Goal: Task Accomplishment & Management: Manage account settings

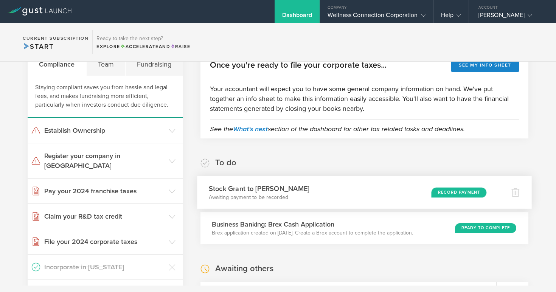
click at [468, 191] on div "Record Payment" at bounding box center [458, 192] width 55 height 10
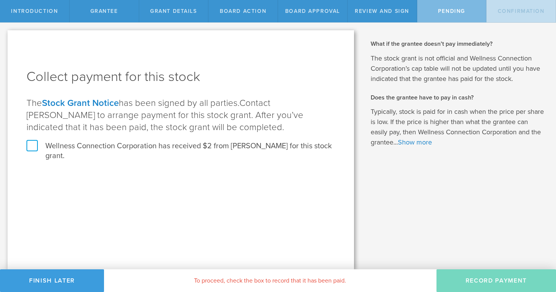
click at [29, 146] on label "Wellness Connection Corporation has received $2 from Eileen Collins for this st…" at bounding box center [180, 151] width 309 height 20
click at [0, 0] on input "Wellness Connection Corporation has received $2 from Eileen Collins for this st…" at bounding box center [0, 0] width 0 height 0
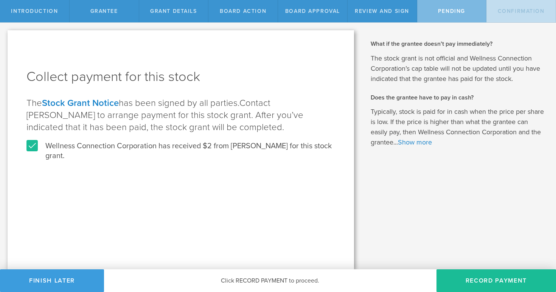
drag, startPoint x: 483, startPoint y: 277, endPoint x: 414, endPoint y: 253, distance: 72.6
click at [479, 275] on button "Record Payment" at bounding box center [495, 280] width 119 height 23
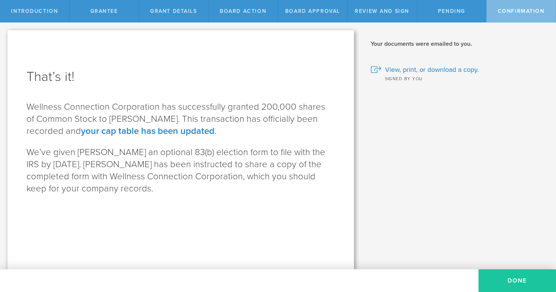
click at [519, 281] on button "Done" at bounding box center [517, 280] width 78 height 23
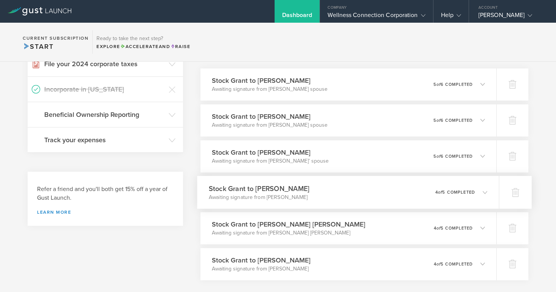
scroll to position [205, 0]
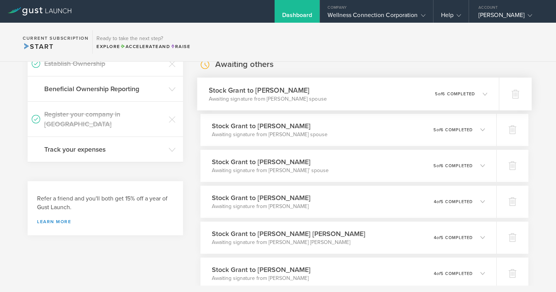
click at [461, 93] on p "5 of 6 completed" at bounding box center [455, 94] width 40 height 4
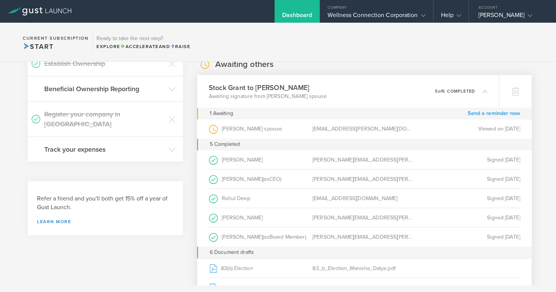
click at [477, 113] on link "Send a reminder now" at bounding box center [493, 113] width 53 height 12
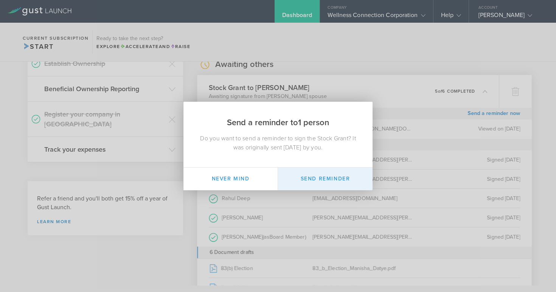
click at [342, 179] on button "Send Reminder" at bounding box center [325, 179] width 95 height 23
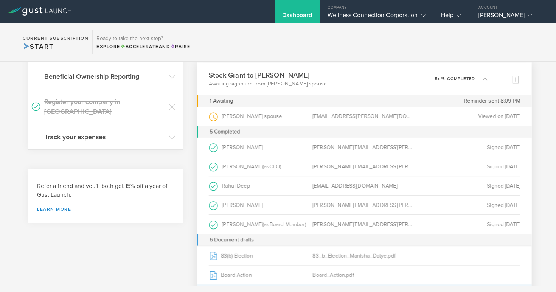
scroll to position [217, 0]
click at [487, 78] on icon at bounding box center [485, 79] width 5 height 5
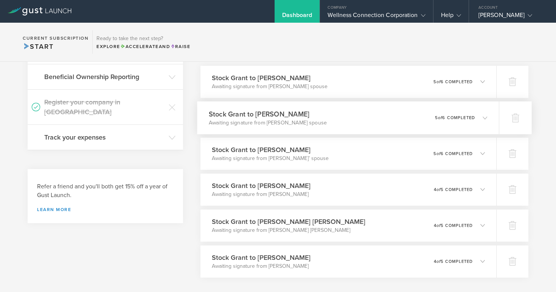
click at [483, 117] on icon at bounding box center [485, 117] width 5 height 5
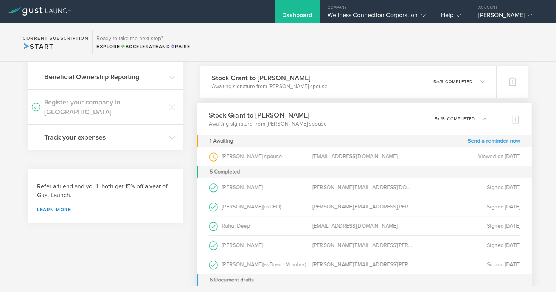
click at [486, 140] on link "Send a reminder now" at bounding box center [493, 141] width 53 height 12
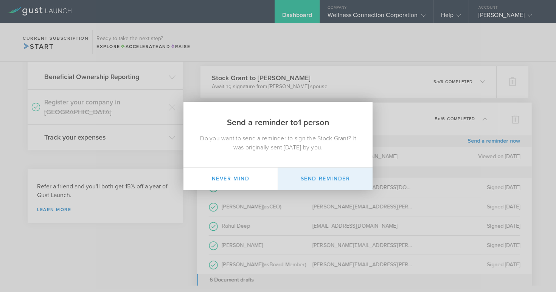
drag, startPoint x: 326, startPoint y: 179, endPoint x: 343, endPoint y: 171, distance: 18.8
click at [327, 179] on button "Send Reminder" at bounding box center [325, 179] width 95 height 23
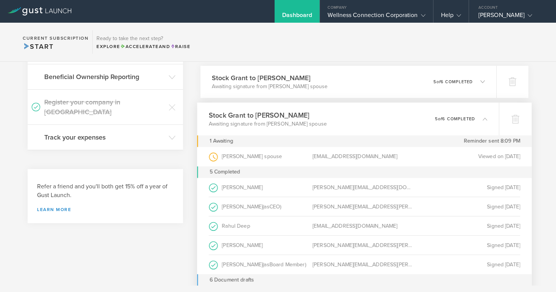
scroll to position [218, 0]
click at [486, 119] on icon at bounding box center [485, 118] width 5 height 5
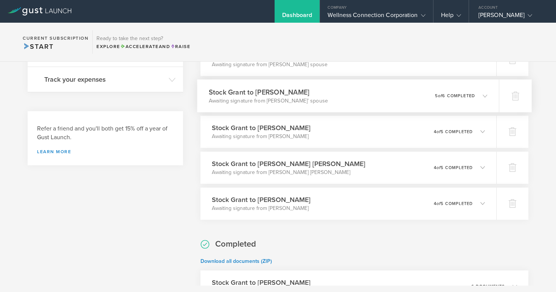
scroll to position [277, 0]
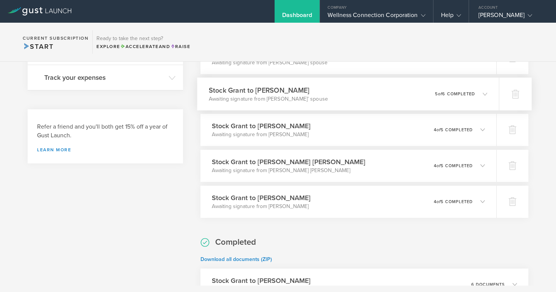
click at [484, 94] on icon at bounding box center [485, 94] width 5 height 5
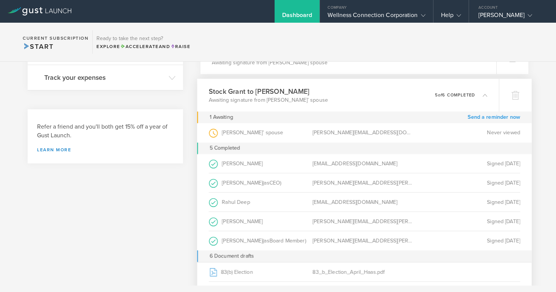
click at [491, 119] on link "Send a reminder now" at bounding box center [493, 117] width 53 height 12
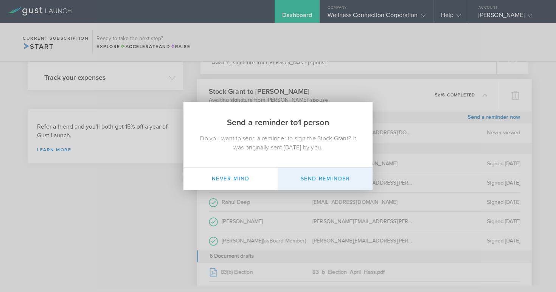
click at [337, 181] on button "Send Reminder" at bounding box center [325, 179] width 95 height 23
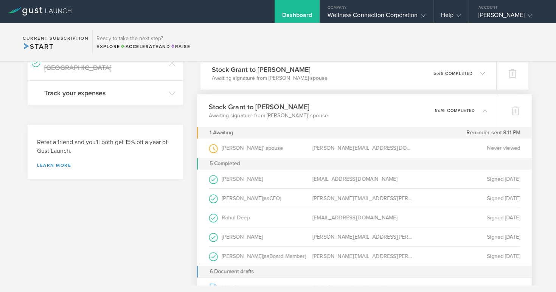
scroll to position [261, 0]
click at [486, 112] on polyline at bounding box center [485, 111] width 4 height 2
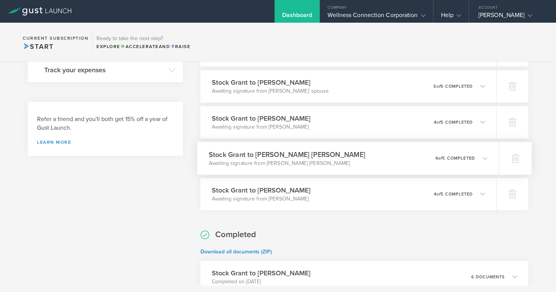
scroll to position [285, 0]
click at [470, 122] on p "4 of 5 completed" at bounding box center [455, 121] width 40 height 4
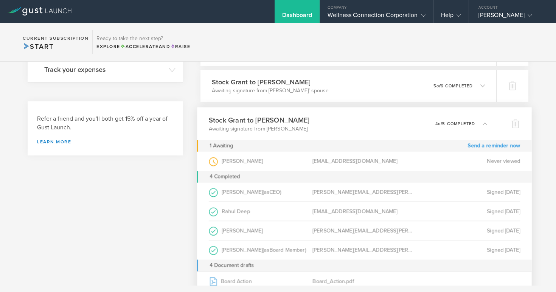
click at [484, 146] on link "Send a reminder now" at bounding box center [493, 146] width 53 height 12
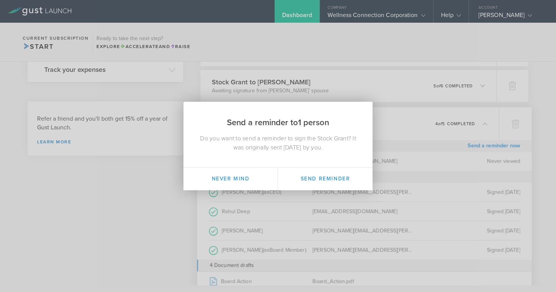
scroll to position [0, 0]
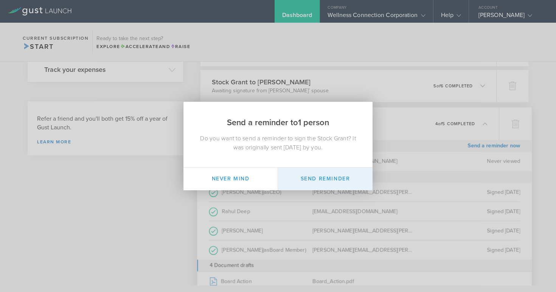
click at [350, 178] on button "Send Reminder" at bounding box center [325, 179] width 95 height 23
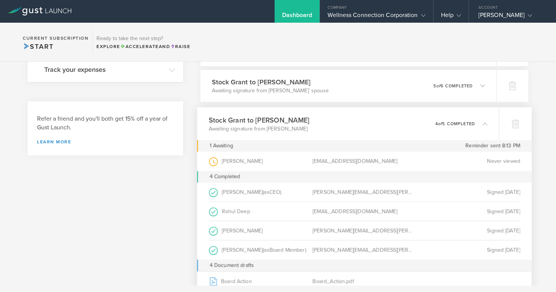
click at [483, 124] on polyline at bounding box center [485, 124] width 4 height 2
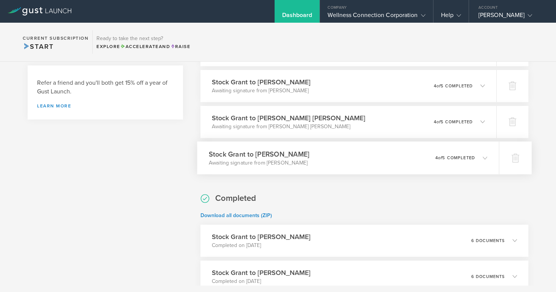
scroll to position [323, 0]
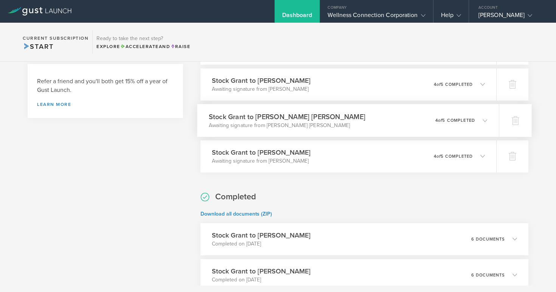
click at [484, 119] on icon at bounding box center [485, 120] width 5 height 5
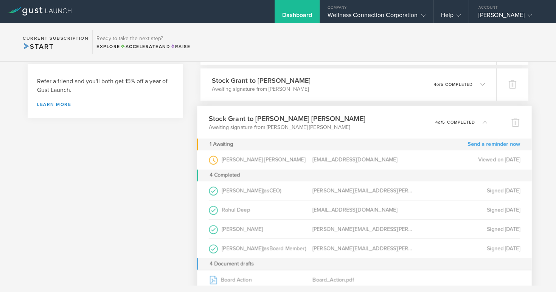
click at [486, 144] on link "Send a reminder now" at bounding box center [493, 144] width 53 height 12
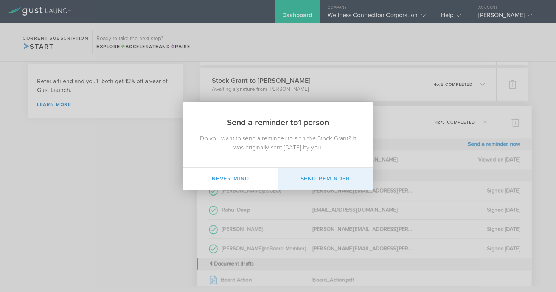
click at [344, 175] on button "Send Reminder" at bounding box center [325, 179] width 95 height 23
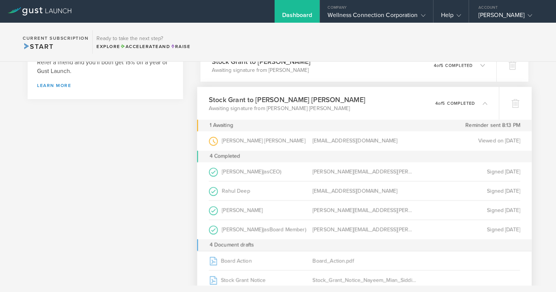
scroll to position [343, 0]
click at [483, 102] on icon at bounding box center [485, 101] width 5 height 5
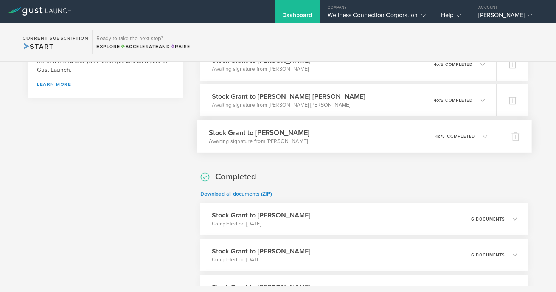
click at [483, 135] on icon at bounding box center [485, 136] width 5 height 5
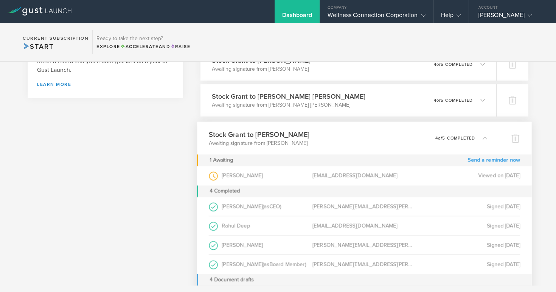
click at [484, 160] on link "Send a reminder now" at bounding box center [493, 160] width 53 height 12
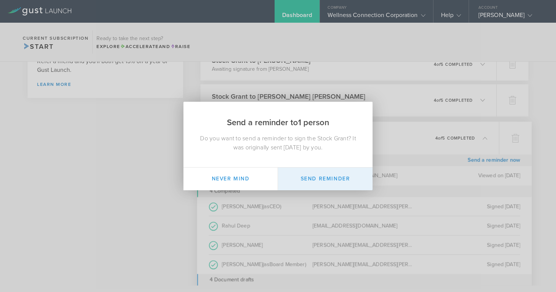
click at [342, 180] on button "Send Reminder" at bounding box center [325, 179] width 95 height 23
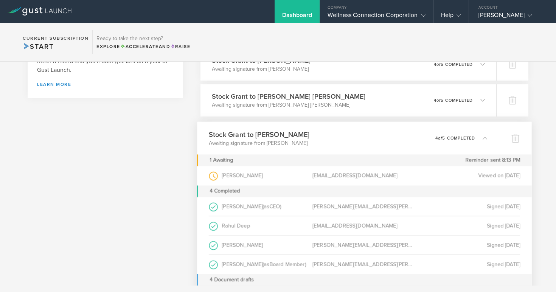
click at [484, 137] on polyline at bounding box center [485, 138] width 4 height 2
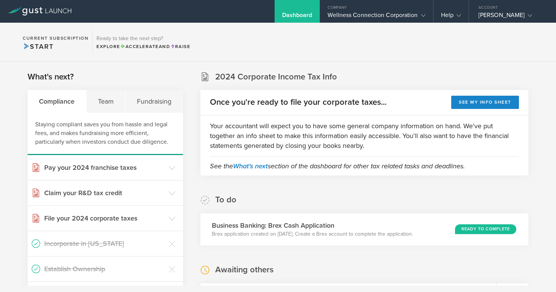
scroll to position [0, 0]
click at [348, 15] on div "Wellness Connection Corporation" at bounding box center [376, 16] width 98 height 11
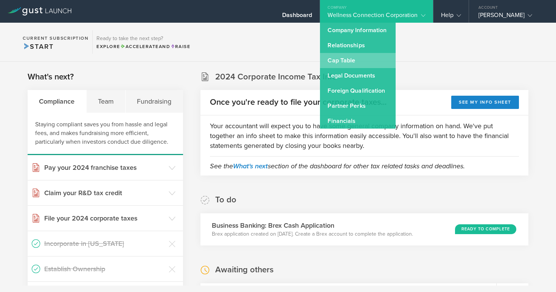
click at [334, 59] on link "Cap Table" at bounding box center [358, 60] width 76 height 15
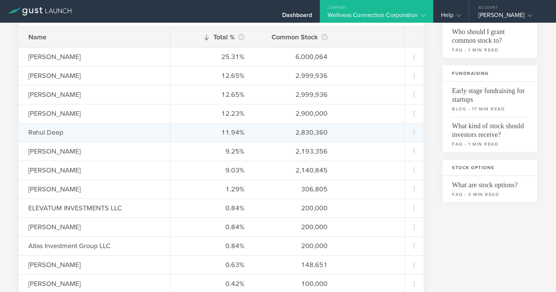
scroll to position [135, 0]
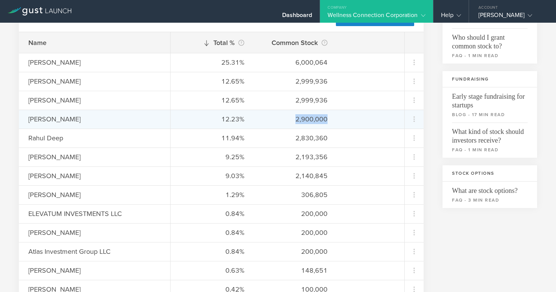
drag, startPoint x: 297, startPoint y: 120, endPoint x: 327, endPoint y: 119, distance: 30.3
click at [327, 119] on div "2,900,000" at bounding box center [295, 119] width 64 height 10
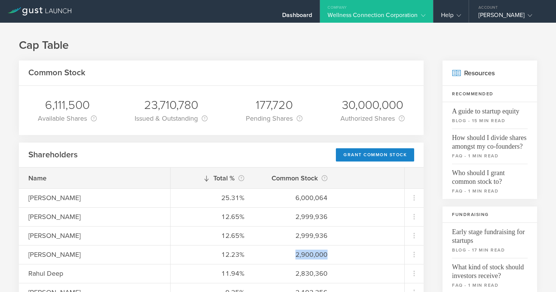
scroll to position [0, 0]
